Goal: Transaction & Acquisition: Obtain resource

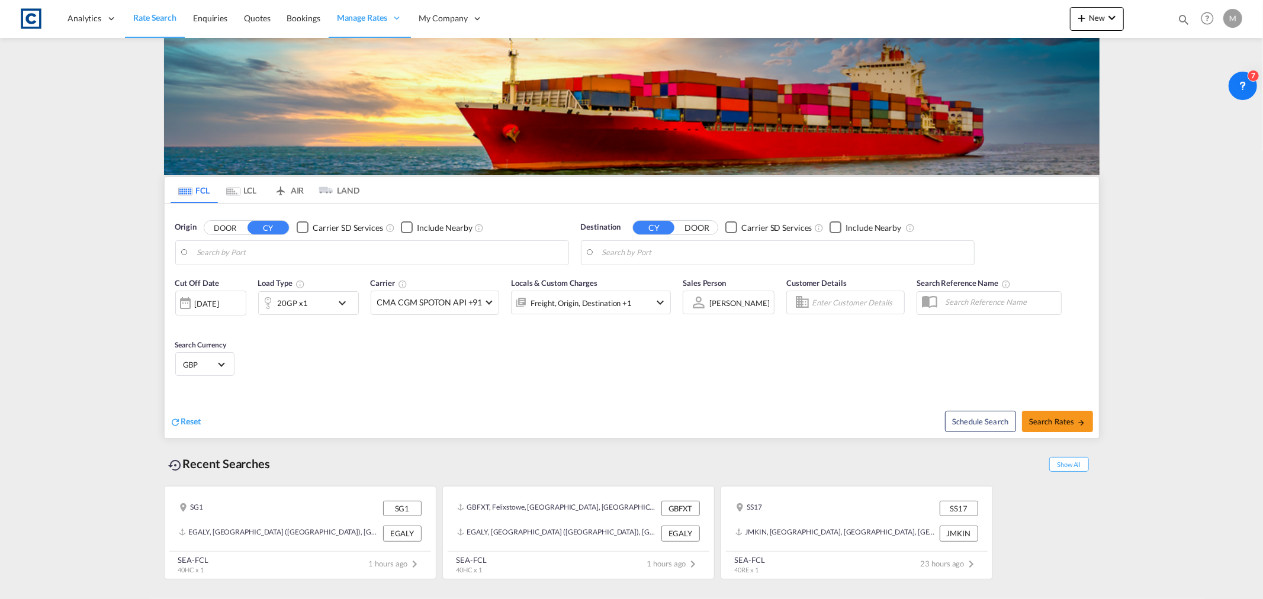
click at [309, 302] on div "20GP x1" at bounding box center [295, 303] width 73 height 24
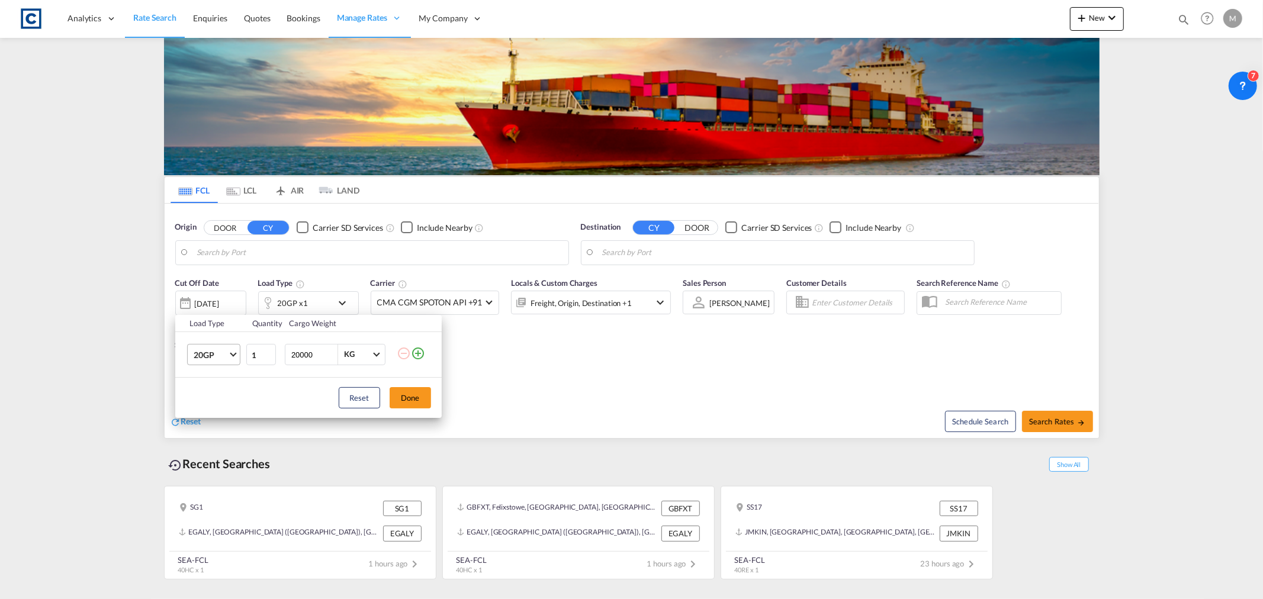
click at [236, 351] on md-select-value "20GP" at bounding box center [215, 355] width 47 height 20
click at [207, 411] on div "40HC" at bounding box center [204, 412] width 22 height 12
drag, startPoint x: 318, startPoint y: 354, endPoint x: 231, endPoint y: 354, distance: 87.0
click at [231, 354] on tr "40HC 1 20000 KG KG" at bounding box center [308, 355] width 266 height 46
type input "15000"
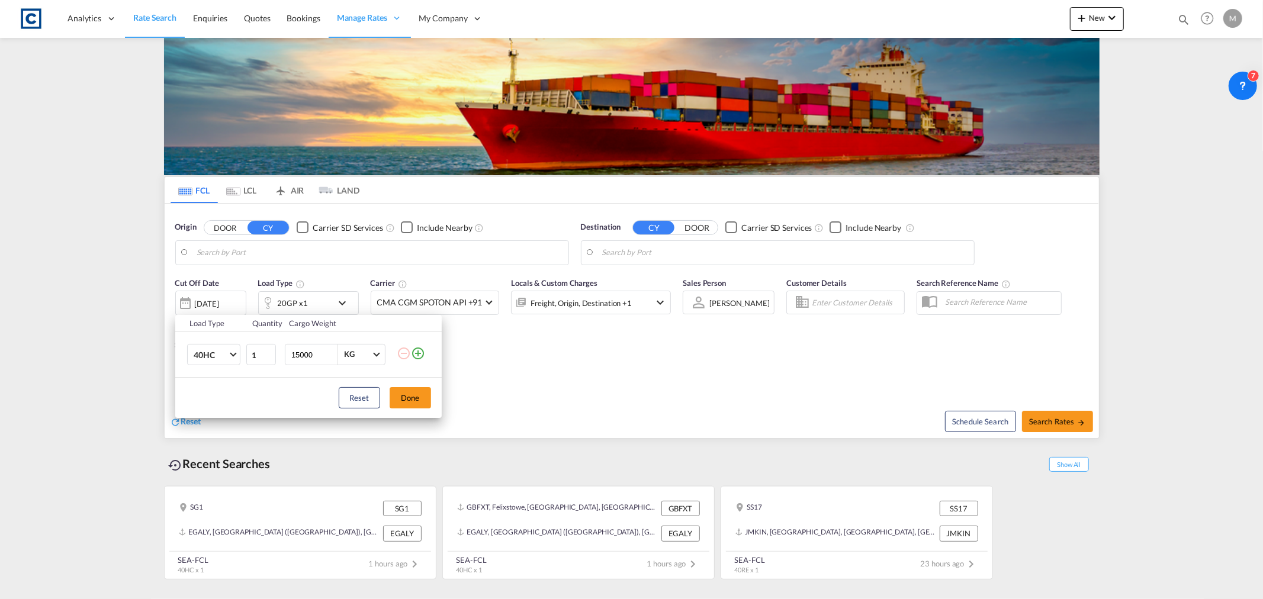
click at [239, 257] on div "Load Type Quantity Cargo Weight 40HC 1 15000 KG KG Load type addition is restri…" at bounding box center [631, 299] width 1263 height 599
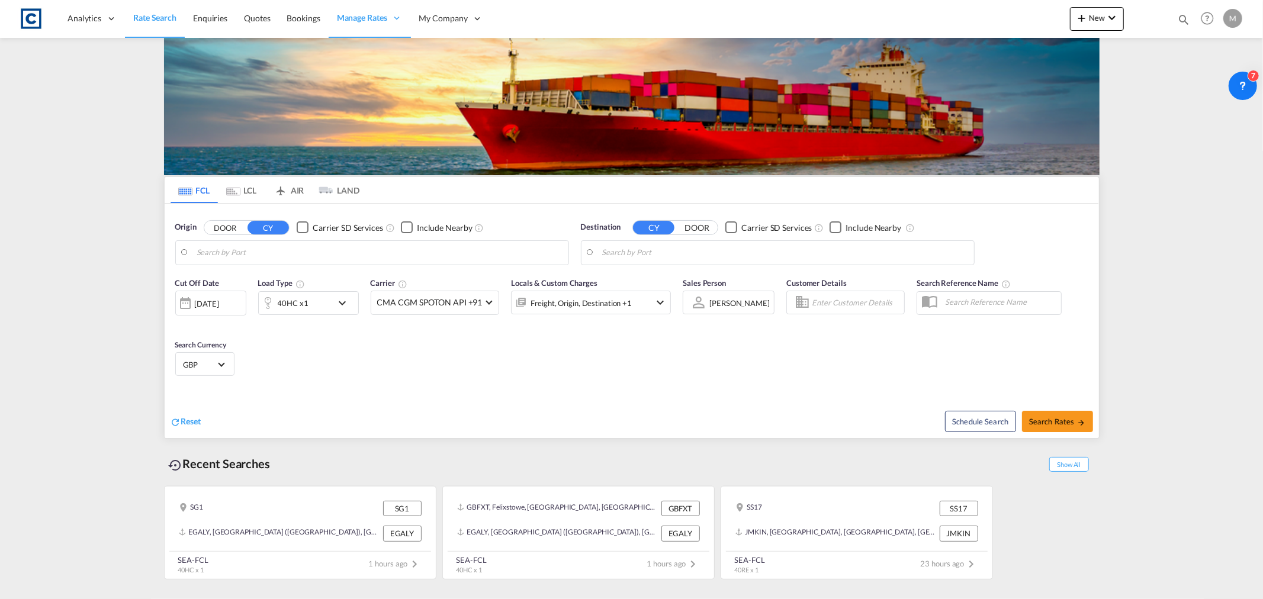
click at [243, 255] on body "Analytics Reports Dashboard Rate Search Enquiries Quotes Bookings" at bounding box center [631, 299] width 1263 height 599
click at [233, 226] on button "DOOR" at bounding box center [224, 228] width 41 height 14
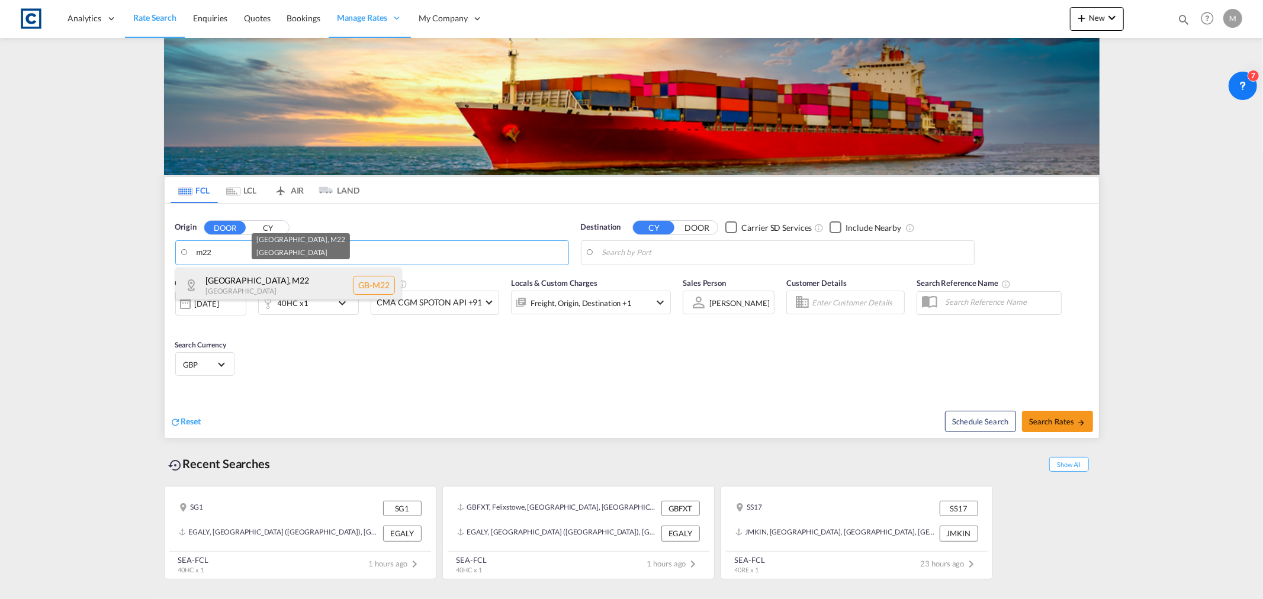
click at [243, 278] on div "[GEOGRAPHIC_DATA] , M22 [GEOGRAPHIC_DATA] [GEOGRAPHIC_DATA]-M22" at bounding box center [288, 286] width 225 height 36
type input "GB-M22, [GEOGRAPHIC_DATA]"
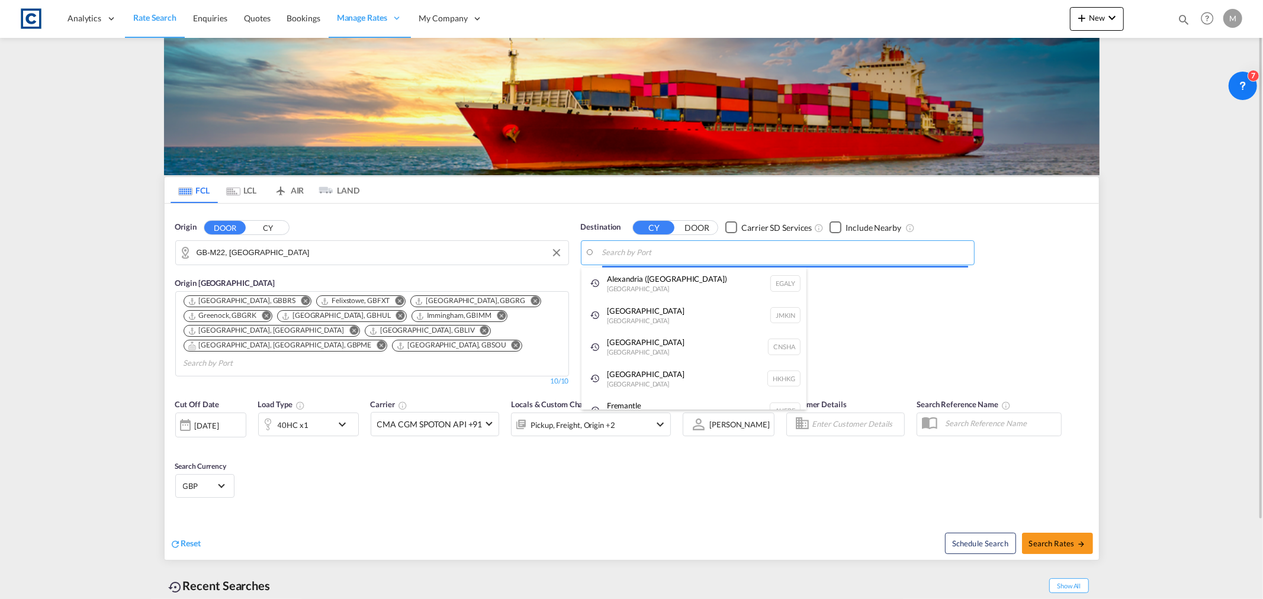
click at [752, 255] on body "Analytics Reports Dashboard Rate Search Enquiries Quotes Bookings" at bounding box center [631, 299] width 1263 height 599
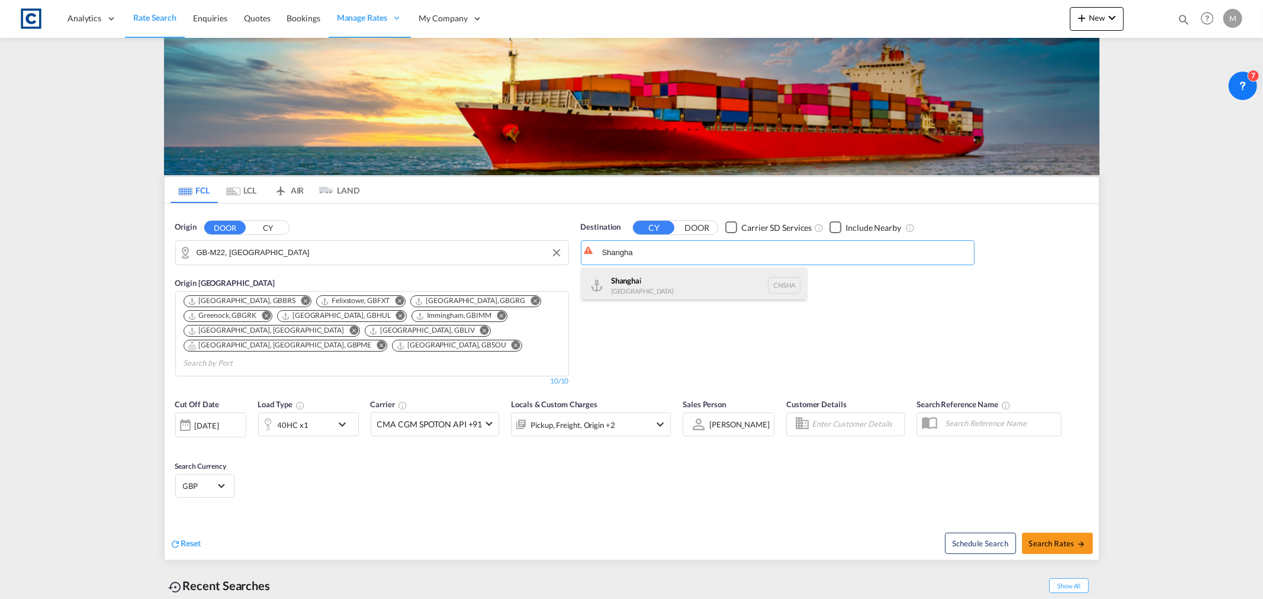
click at [678, 280] on div "Shangha i [GEOGRAPHIC_DATA] [GEOGRAPHIC_DATA]" at bounding box center [693, 286] width 225 height 36
type input "[GEOGRAPHIC_DATA], [GEOGRAPHIC_DATA]"
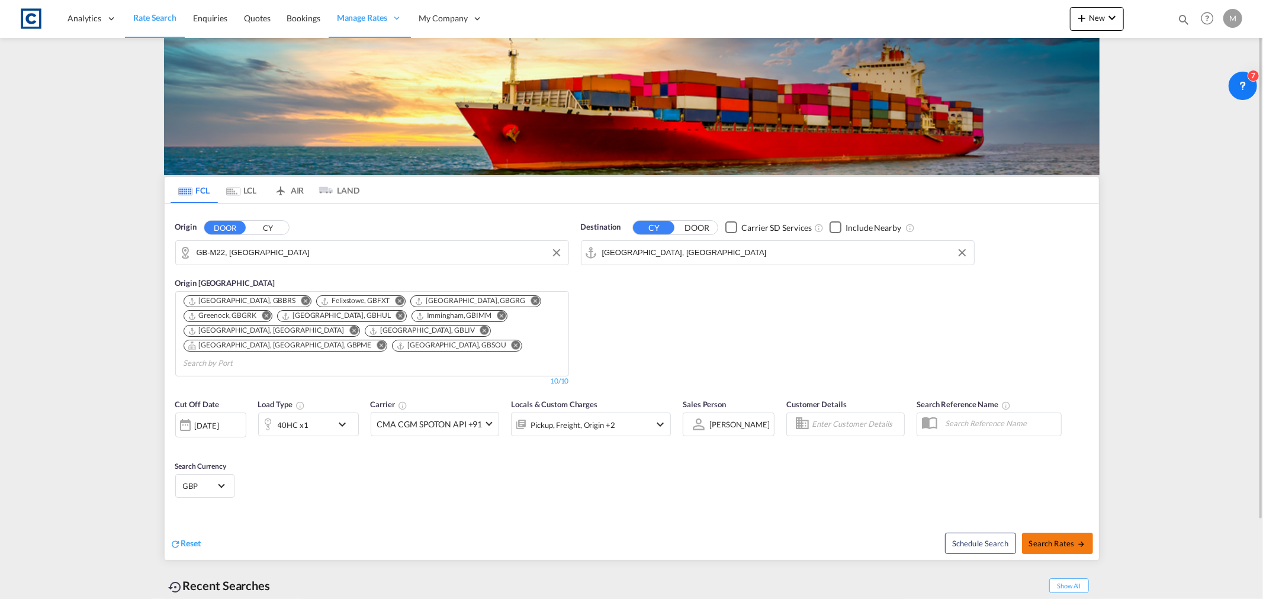
click at [1059, 539] on span "Search Rates" at bounding box center [1057, 543] width 57 height 9
type input "M22 to CNSHA / [DATE]"
